Goal: Transaction & Acquisition: Purchase product/service

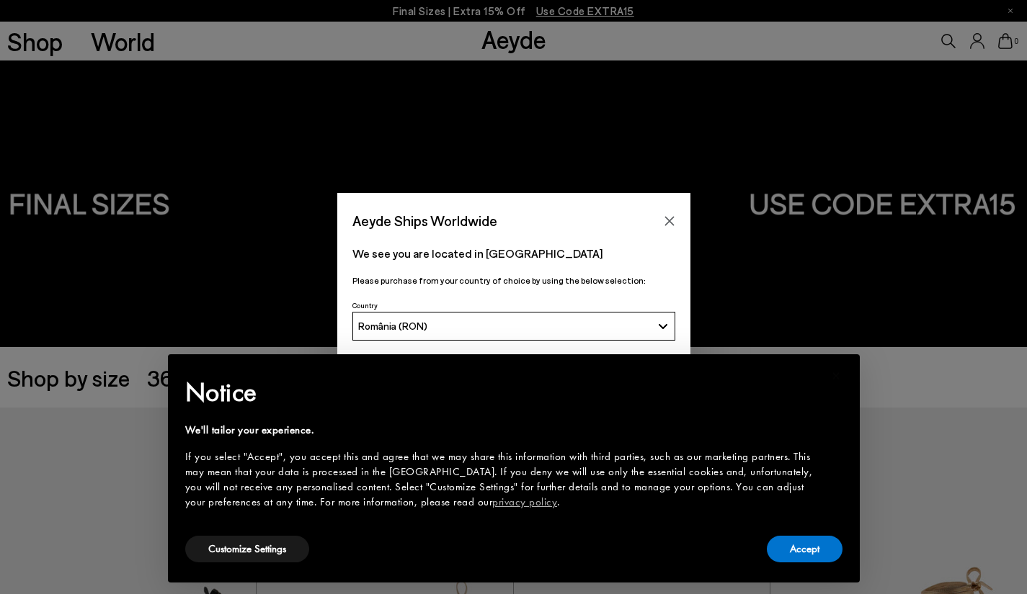
scroll to position [424, 0]
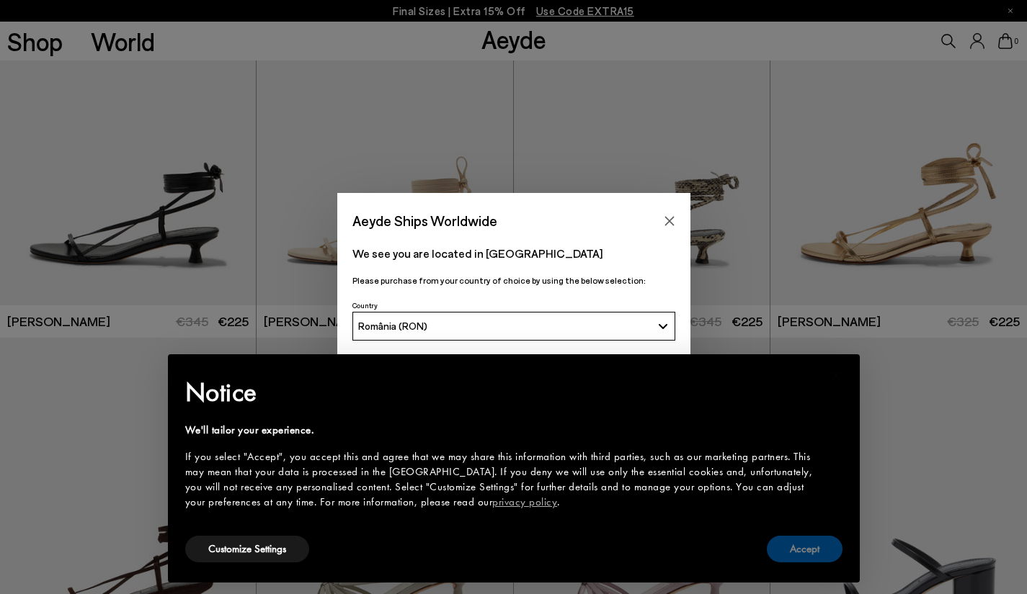
click at [828, 545] on button "Accept" at bounding box center [804, 549] width 76 height 27
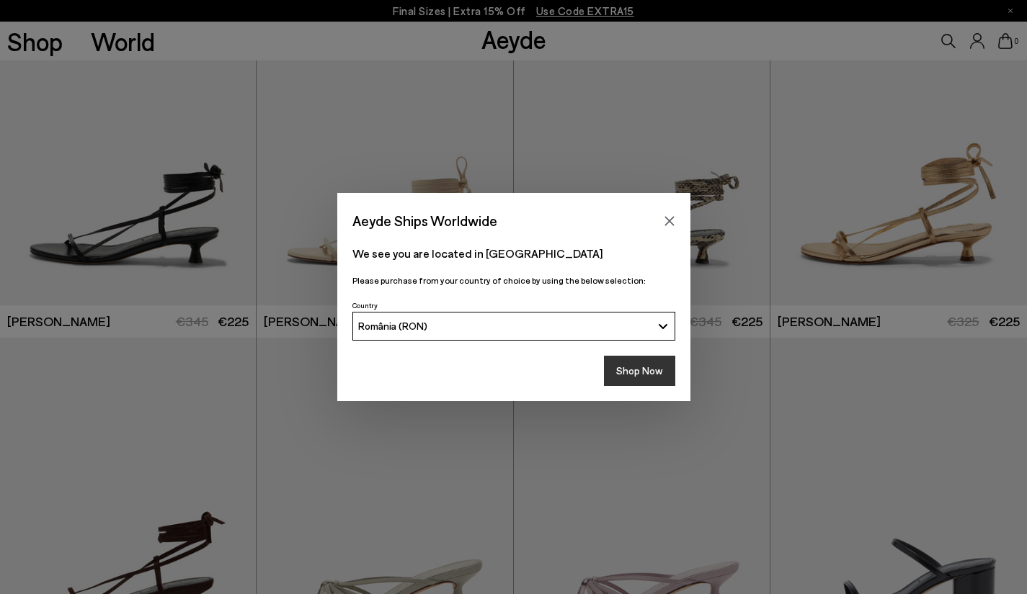
click at [635, 374] on button "Shop Now" at bounding box center [639, 371] width 71 height 30
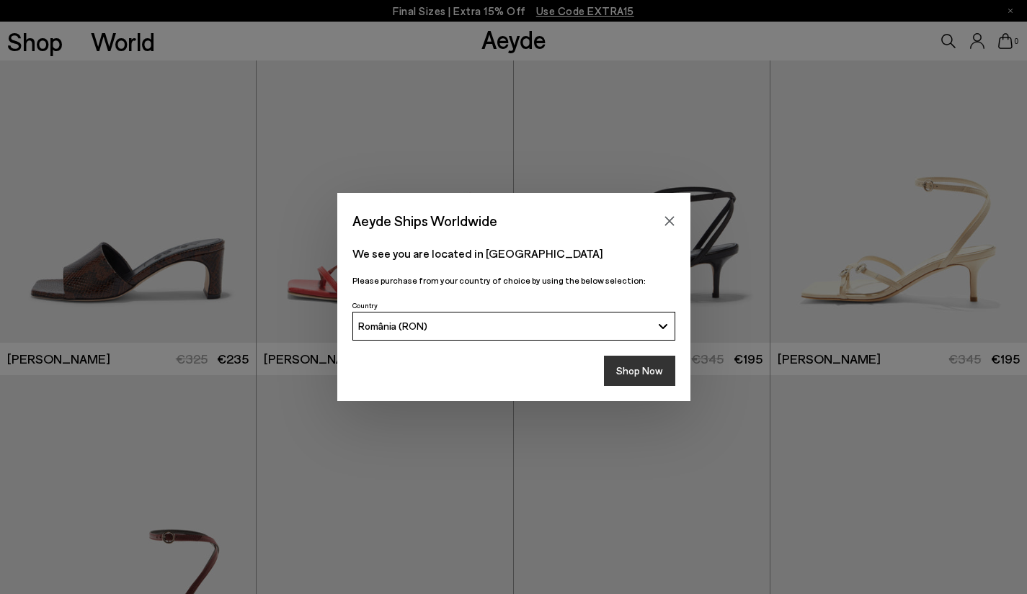
scroll to position [1629, 0]
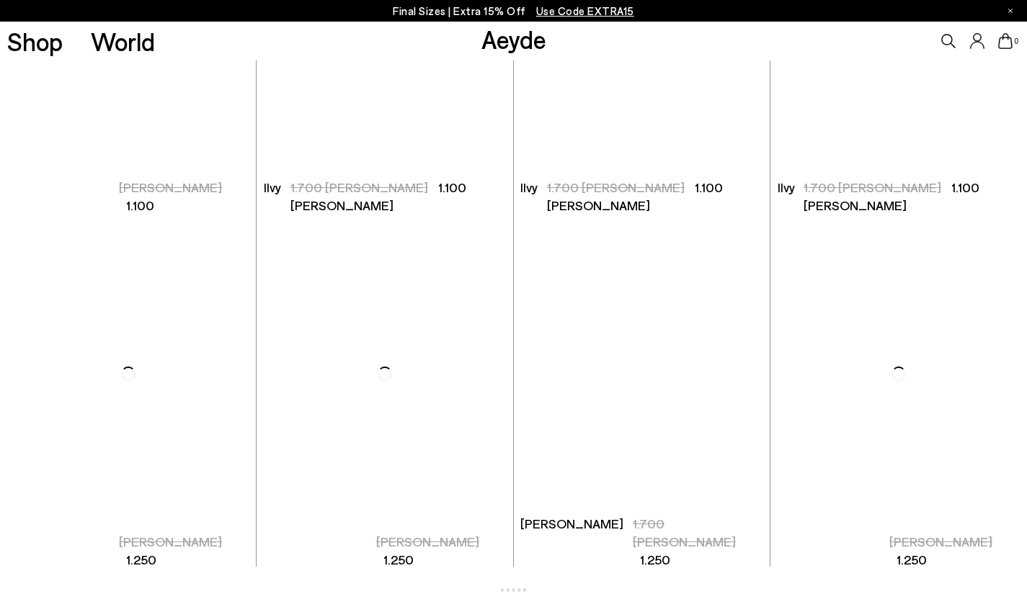
scroll to position [2401, 0]
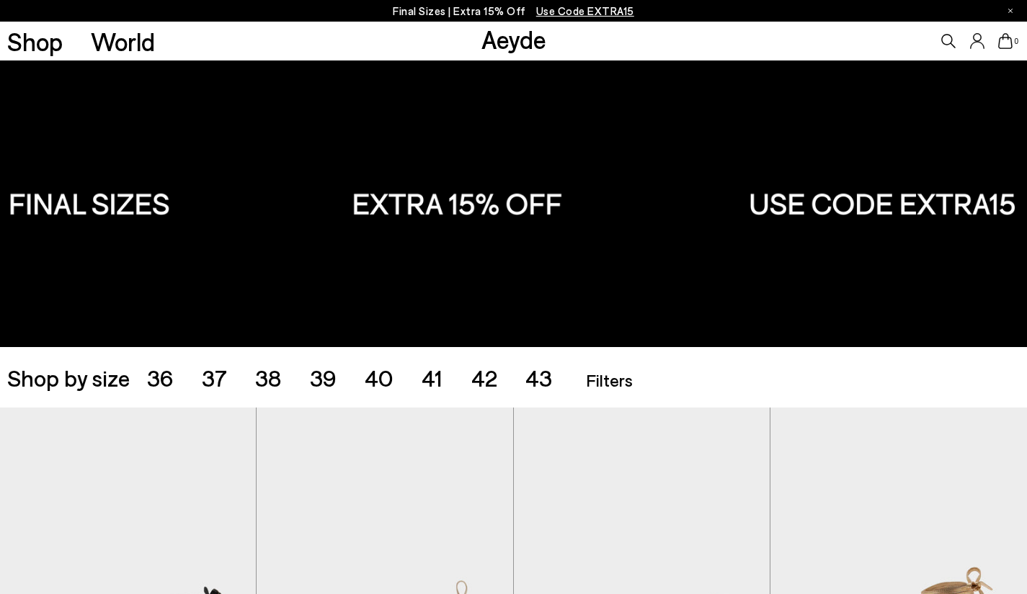
click at [972, 41] on icon at bounding box center [977, 41] width 14 height 16
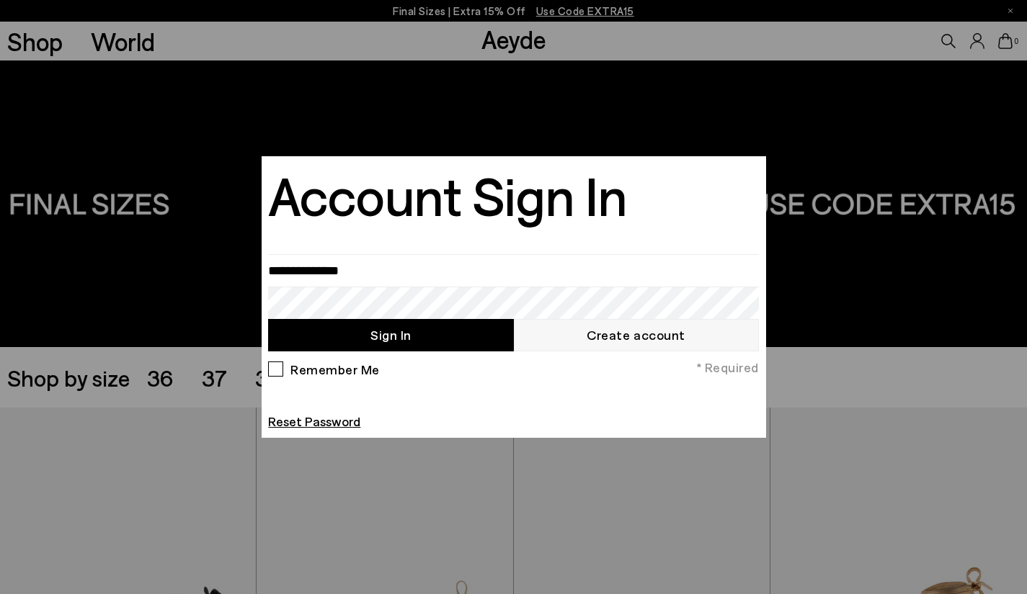
click at [197, 295] on div at bounding box center [513, 297] width 1027 height 594
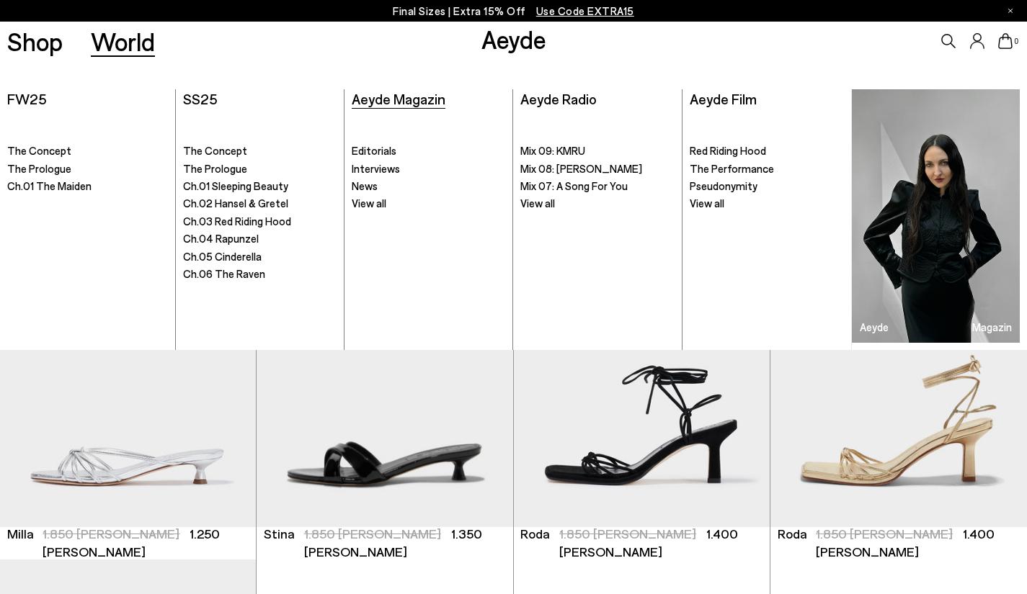
scroll to position [5516, 0]
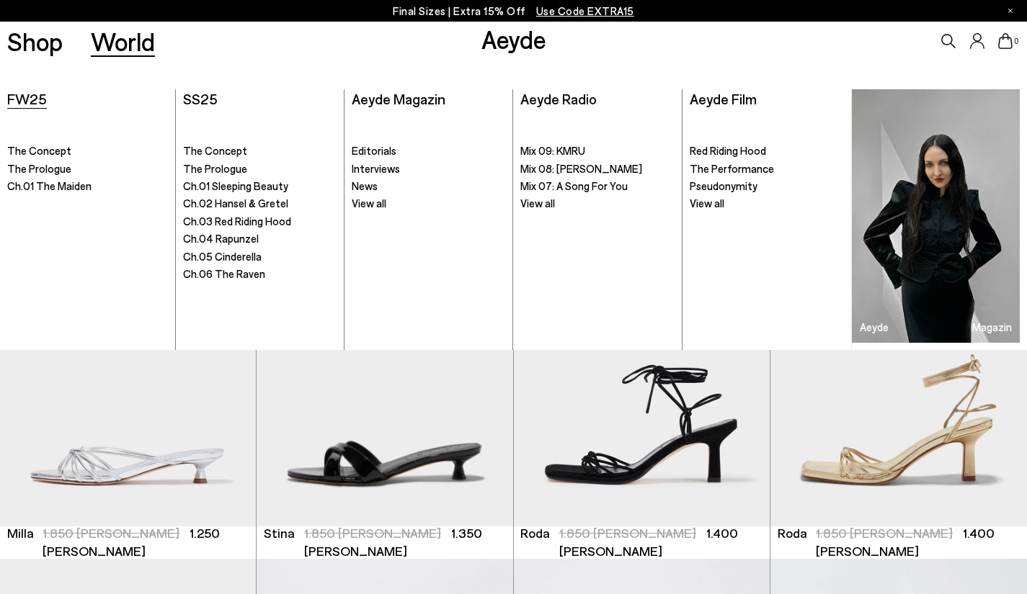
click at [37, 98] on span "FW25" at bounding box center [27, 98] width 40 height 17
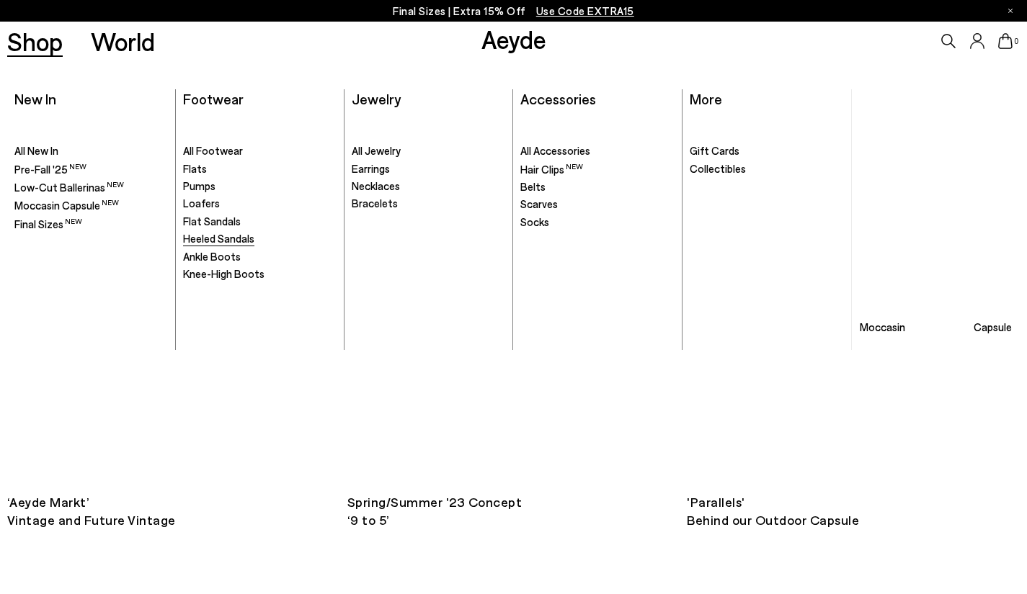
scroll to position [5962, 0]
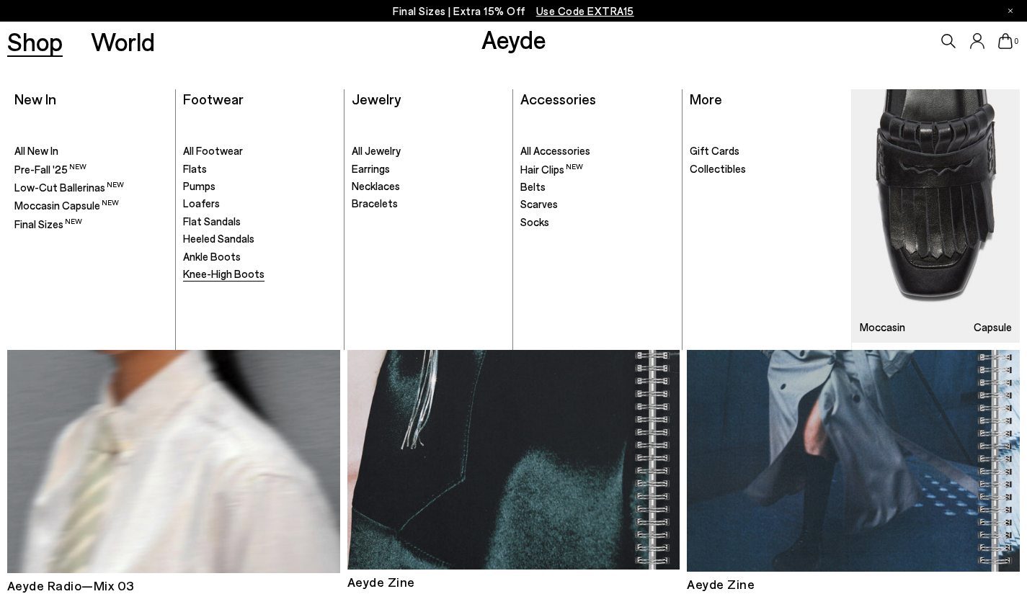
click at [211, 274] on span "Knee-High Boots" at bounding box center [223, 273] width 81 height 13
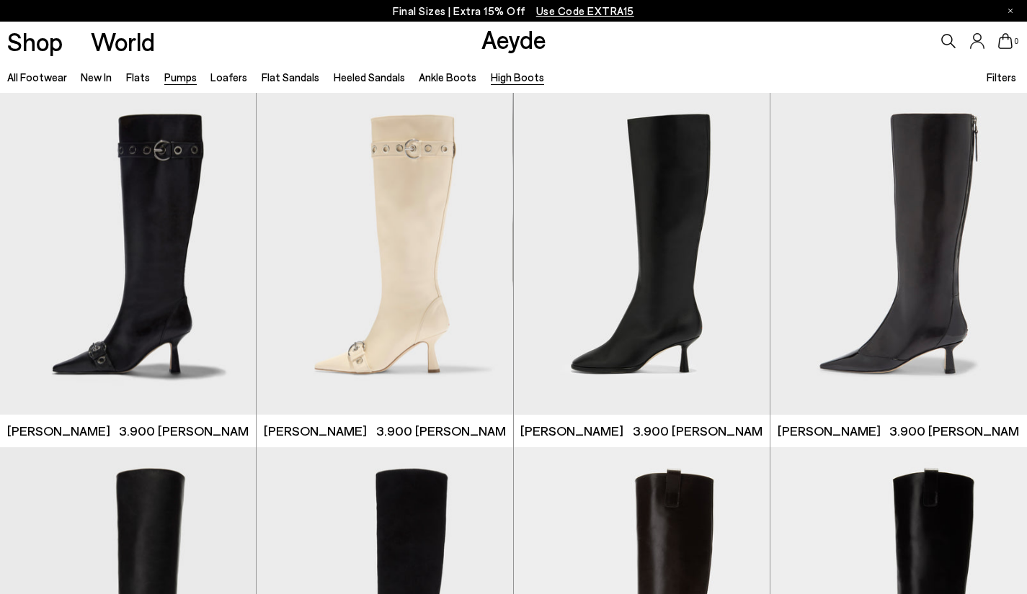
click at [176, 76] on link "Pumps" at bounding box center [180, 77] width 32 height 13
